Goal: Transaction & Acquisition: Purchase product/service

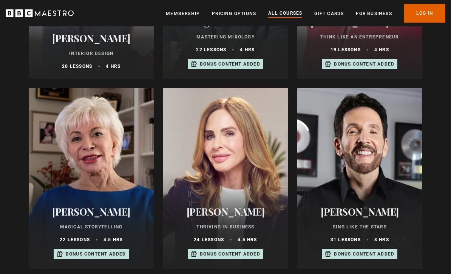
scroll to position [412, 0]
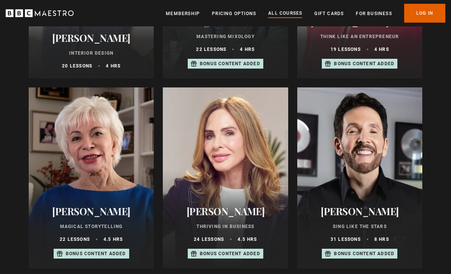
click at [98, 163] on div at bounding box center [91, 178] width 125 height 181
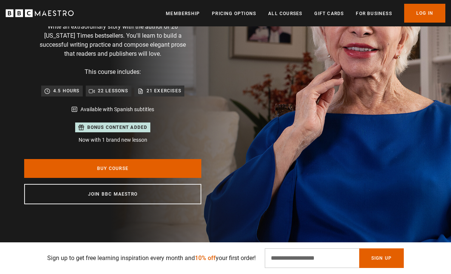
scroll to position [101, 0]
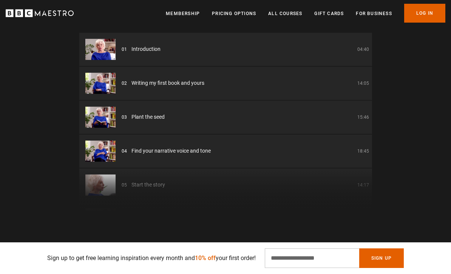
scroll to position [1045, 0]
click at [181, 83] on span "Writing my first book and yours" at bounding box center [167, 84] width 73 height 8
click at [172, 86] on li "02 Writing my first book and yours 14:05" at bounding box center [225, 83] width 292 height 33
click at [178, 81] on span "Writing my first book and yours" at bounding box center [167, 84] width 73 height 8
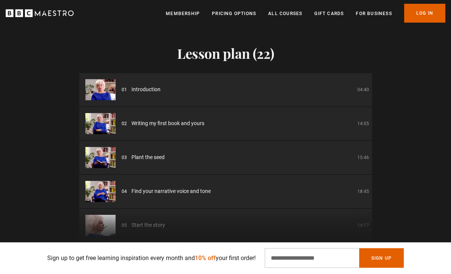
scroll to position [997, 0]
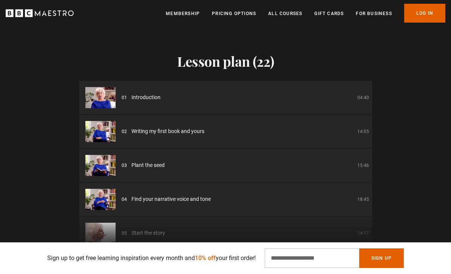
click at [160, 94] on div "01 Introduction 04:40" at bounding box center [245, 98] width 247 height 8
click at [101, 133] on img at bounding box center [100, 131] width 30 height 21
click at [362, 94] on p "04:40" at bounding box center [363, 97] width 12 height 7
click at [106, 95] on img at bounding box center [100, 97] width 30 height 21
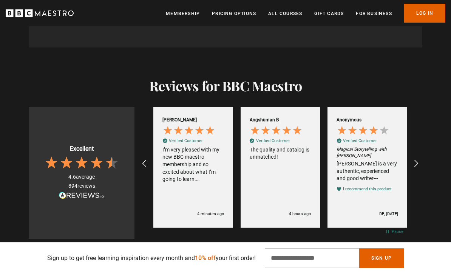
scroll to position [0, 0]
click at [420, 161] on icon "REVIEWS.io Carousel Scroll Right" at bounding box center [415, 163] width 9 height 9
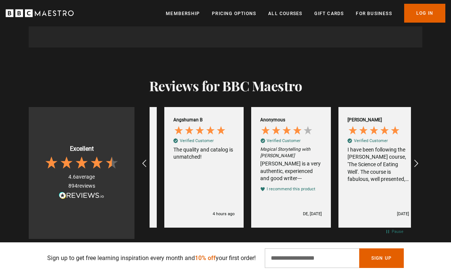
scroll to position [0, 87]
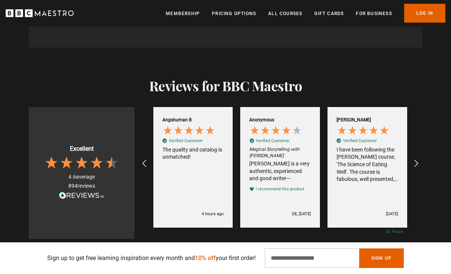
click at [420, 161] on icon "REVIEWS.io Carousel Scroll Right" at bounding box center [415, 163] width 9 height 9
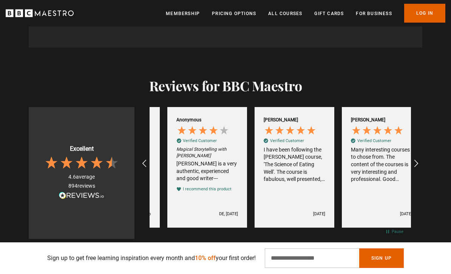
scroll to position [0, 174]
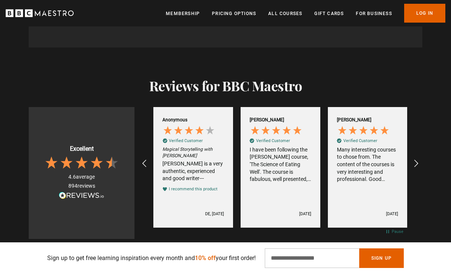
click at [420, 159] on icon "REVIEWS.io Carousel Scroll Right" at bounding box center [415, 163] width 9 height 9
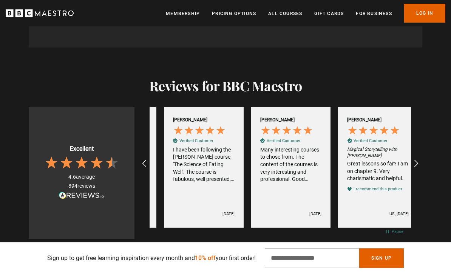
scroll to position [0, 261]
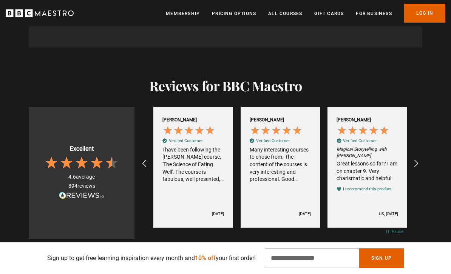
click at [417, 161] on icon "REVIEWS.io Carousel Scroll Right" at bounding box center [415, 163] width 9 height 9
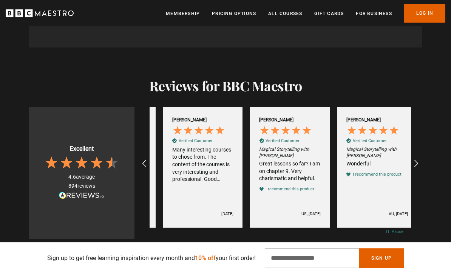
scroll to position [0, 348]
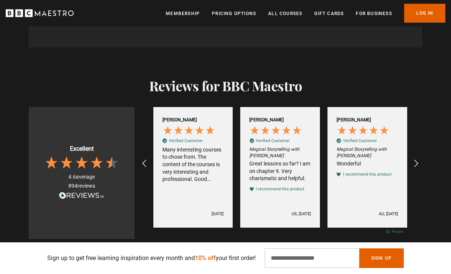
click at [418, 163] on icon "REVIEWS.io Carousel Scroll Right" at bounding box center [415, 163] width 9 height 9
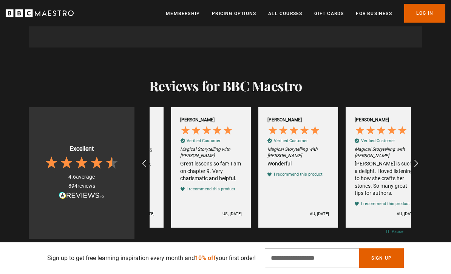
scroll to position [0, 435]
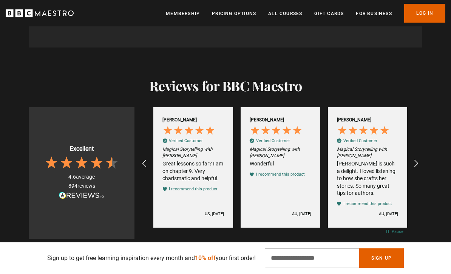
click at [418, 159] on icon "REVIEWS.io Carousel Scroll Right" at bounding box center [415, 163] width 9 height 9
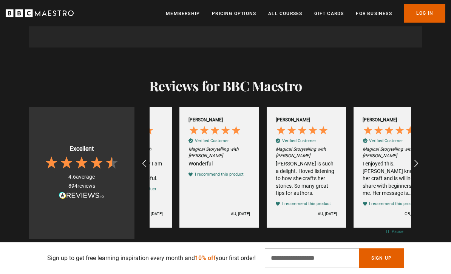
scroll to position [0, 522]
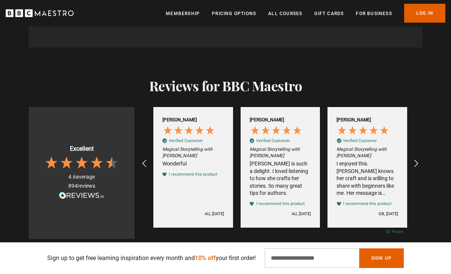
click at [420, 159] on icon "REVIEWS.io Carousel Scroll Right" at bounding box center [415, 163] width 9 height 9
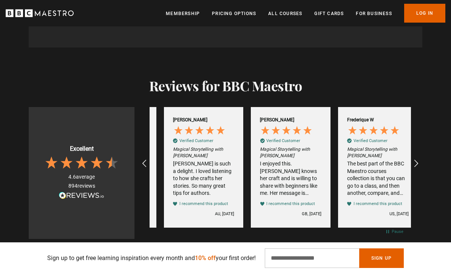
scroll to position [0, 609]
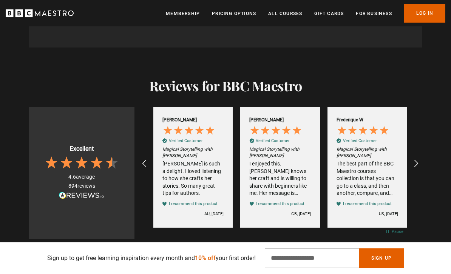
click at [418, 163] on icon "REVIEWS.io Carousel Scroll Right" at bounding box center [415, 163] width 9 height 9
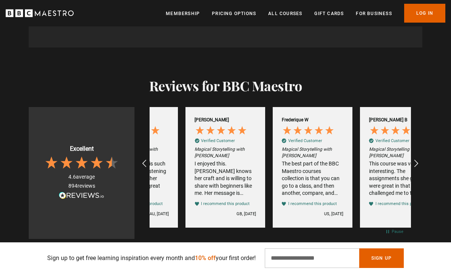
scroll to position [0, 696]
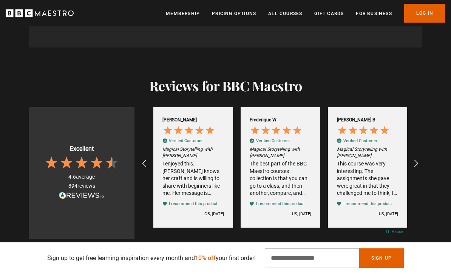
click at [420, 160] on icon "REVIEWS.io Carousel Scroll Right" at bounding box center [415, 163] width 9 height 9
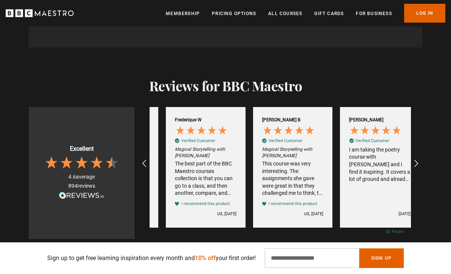
scroll to position [0, 783]
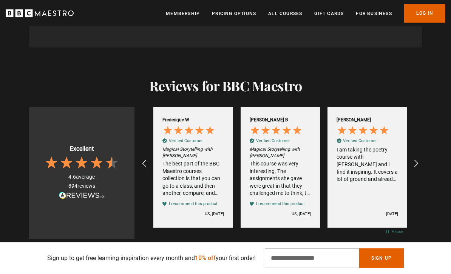
click at [418, 162] on icon "REVIEWS.io Carousel Scroll Right" at bounding box center [415, 163] width 9 height 9
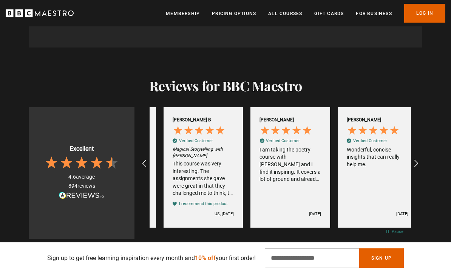
scroll to position [0, 871]
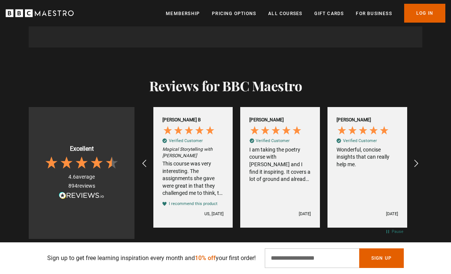
click at [418, 160] on icon "REVIEWS.io Carousel Scroll Right" at bounding box center [415, 163] width 9 height 9
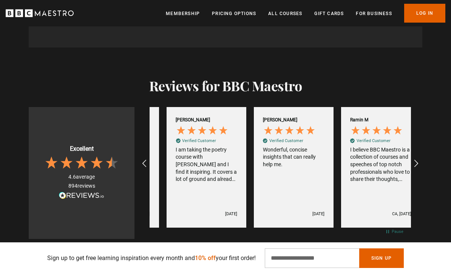
scroll to position [0, 957]
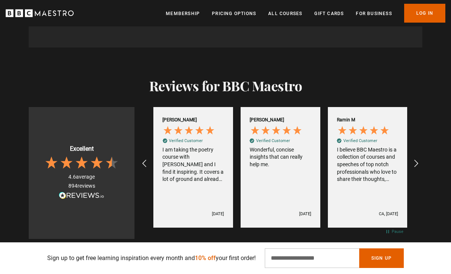
click at [420, 159] on icon "REVIEWS.io Carousel Scroll Right" at bounding box center [415, 163] width 9 height 9
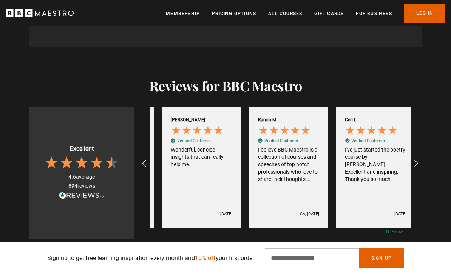
scroll to position [0, 1045]
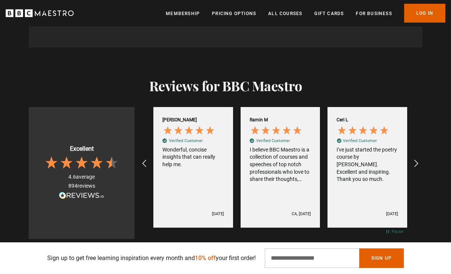
click at [419, 160] on icon "REVIEWS.io Carousel Scroll Right" at bounding box center [415, 163] width 9 height 9
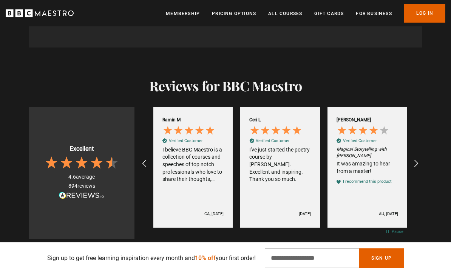
click at [420, 160] on icon "REVIEWS.io Carousel Scroll Right" at bounding box center [415, 163] width 9 height 9
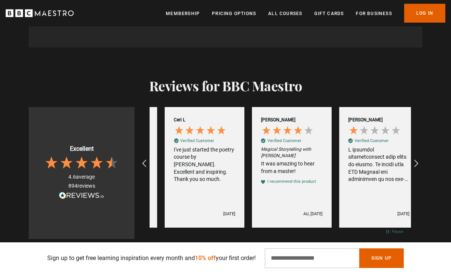
scroll to position [0, 1218]
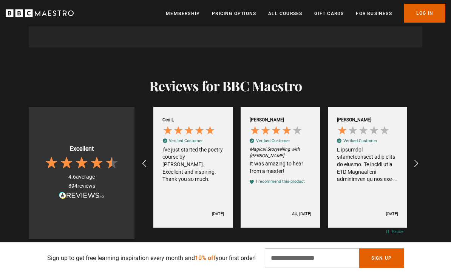
click at [418, 159] on icon "REVIEWS.io Carousel Scroll Right" at bounding box center [415, 163] width 9 height 9
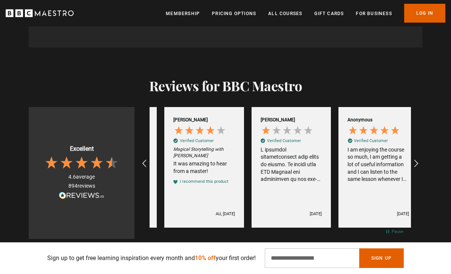
scroll to position [0, 1306]
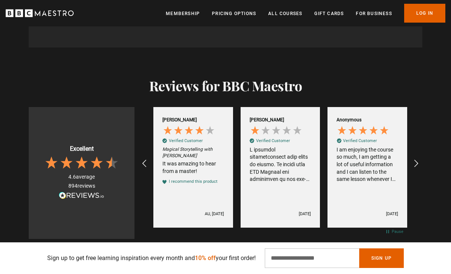
click at [420, 160] on icon "REVIEWS.io Carousel Scroll Right" at bounding box center [415, 163] width 9 height 9
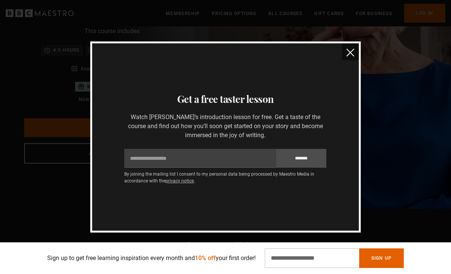
scroll to position [0, 0]
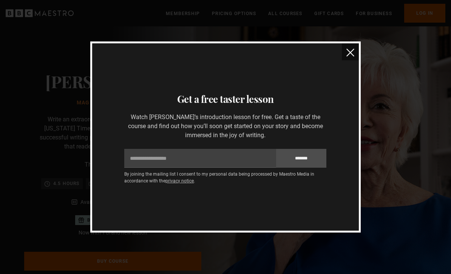
click at [348, 54] on img "close" at bounding box center [350, 53] width 8 height 8
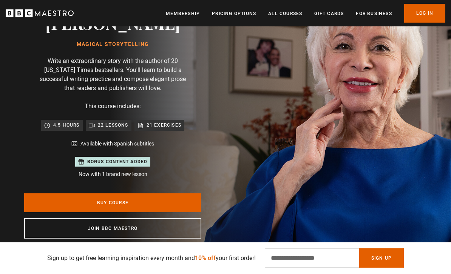
scroll to position [66, 0]
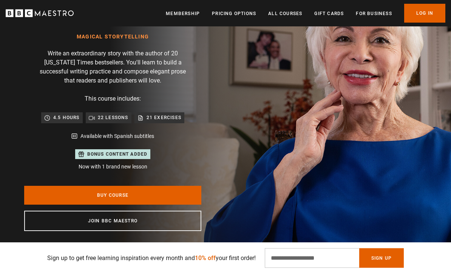
click at [119, 154] on p "Bonus content added" at bounding box center [117, 154] width 60 height 7
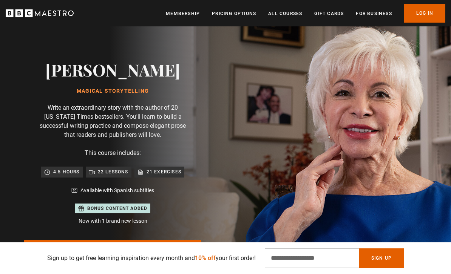
scroll to position [0, 0]
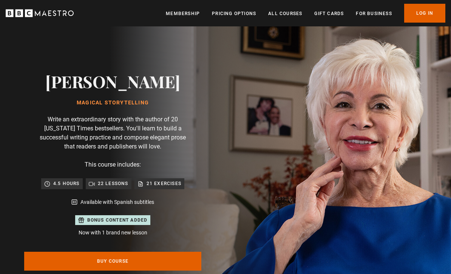
click at [235, 13] on link "Pricing Options" at bounding box center [234, 14] width 44 height 8
